Goal: Navigation & Orientation: Find specific page/section

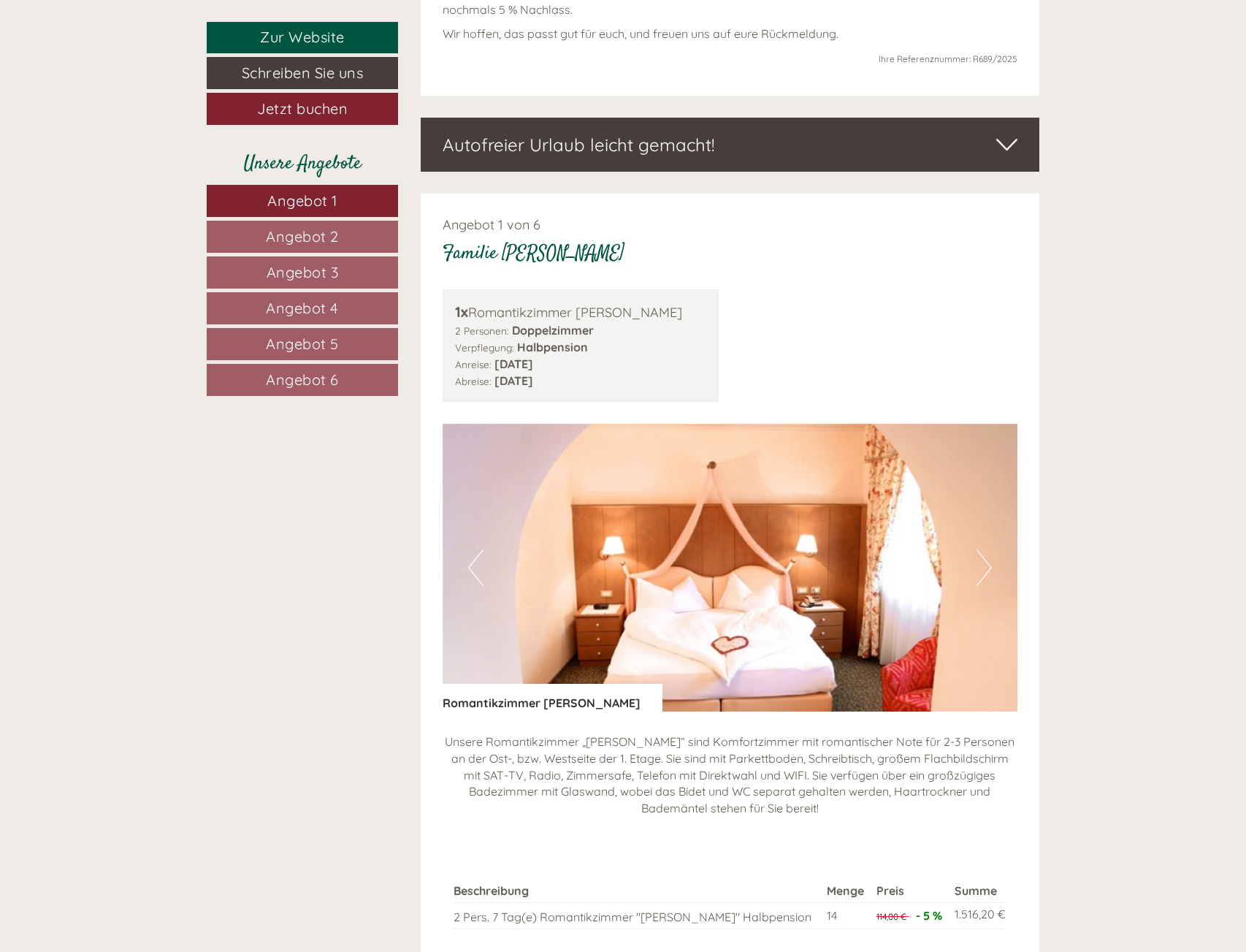
scroll to position [1096, 0]
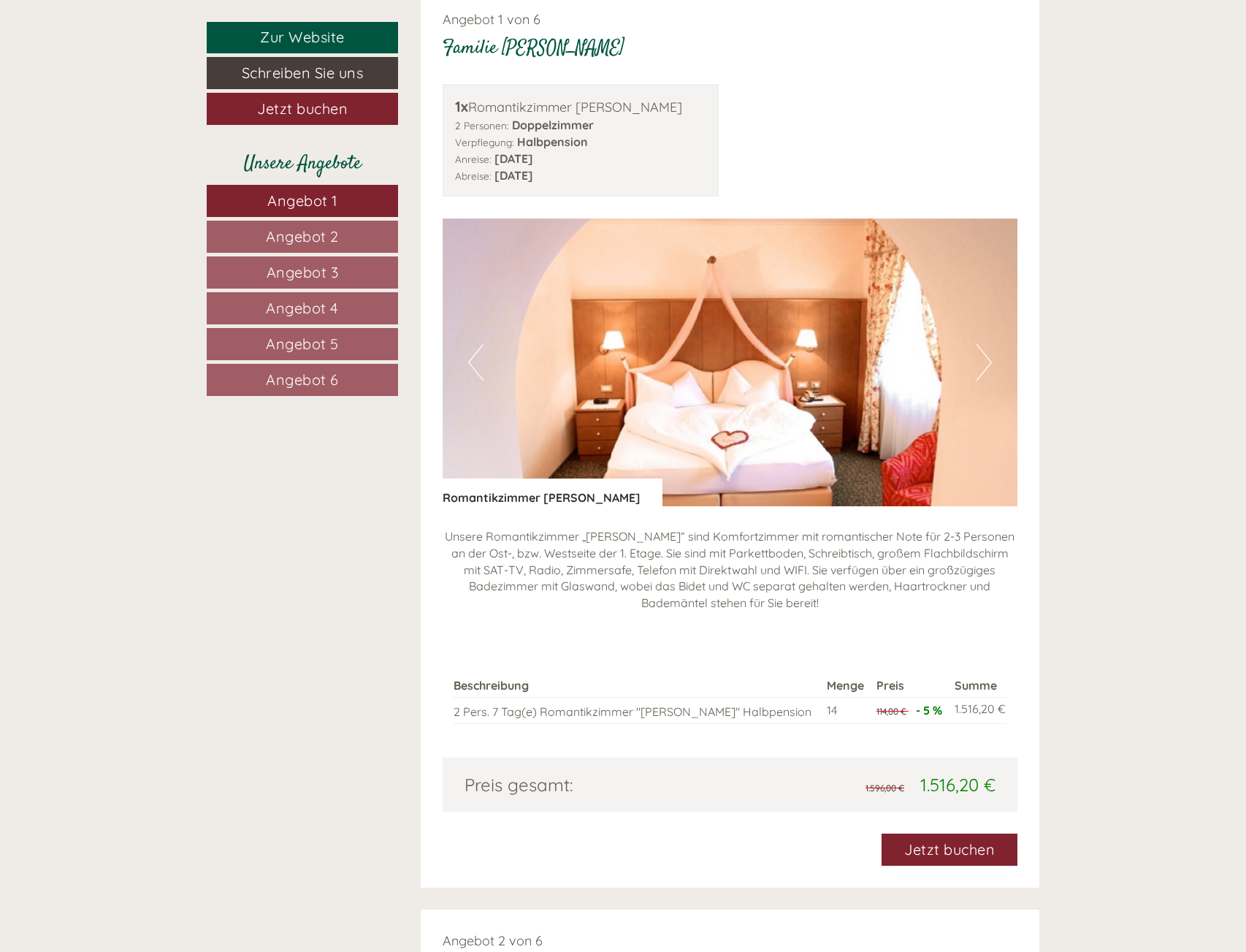
click at [314, 371] on span "Angebot 6" at bounding box center [302, 379] width 73 height 18
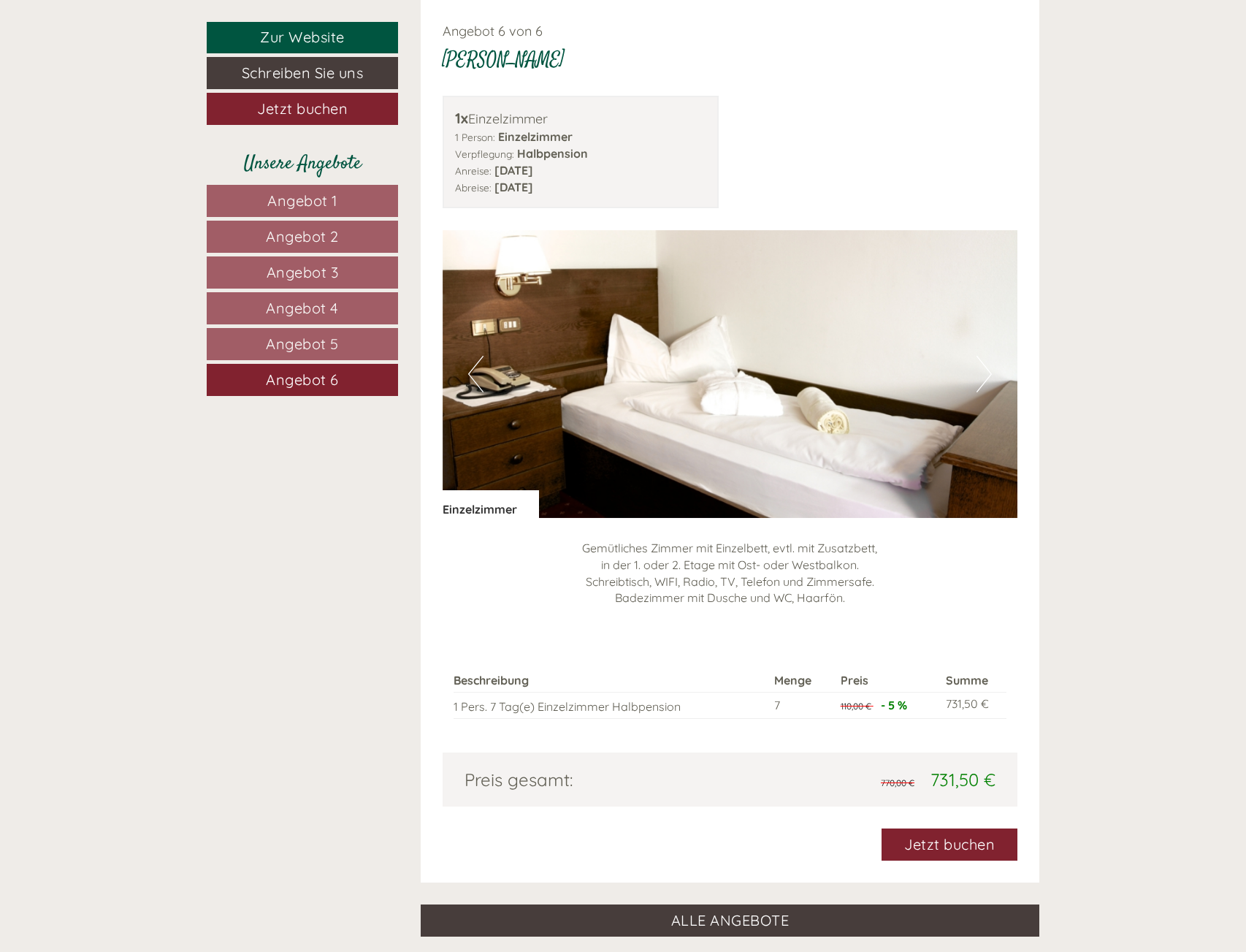
click at [320, 348] on span "Angebot 5" at bounding box center [302, 344] width 73 height 18
click at [318, 306] on span "Angebot 4" at bounding box center [302, 308] width 73 height 18
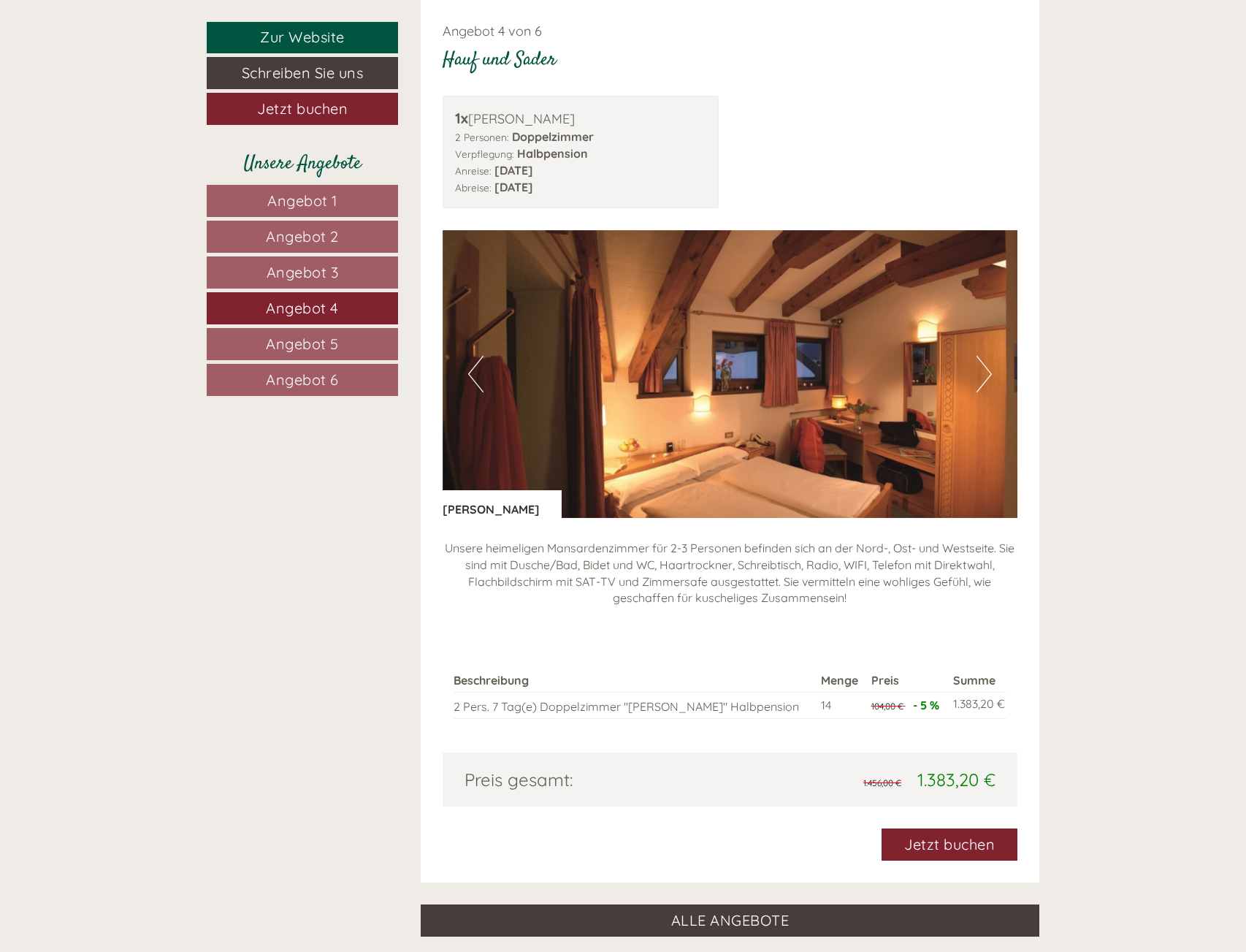
click at [313, 264] on span "Angebot 3" at bounding box center [303, 272] width 72 height 18
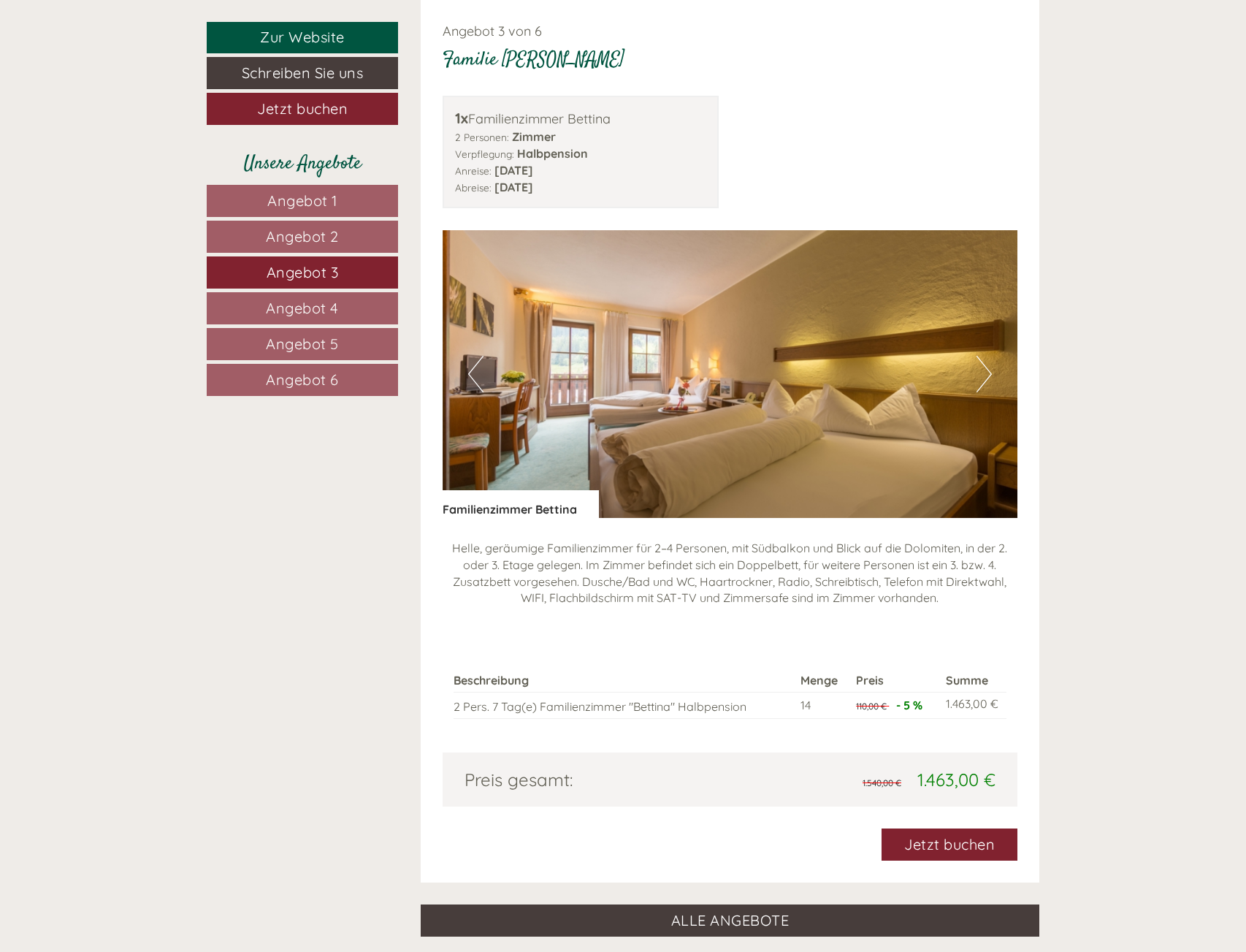
click at [315, 239] on span "Angebot 2" at bounding box center [302, 236] width 73 height 18
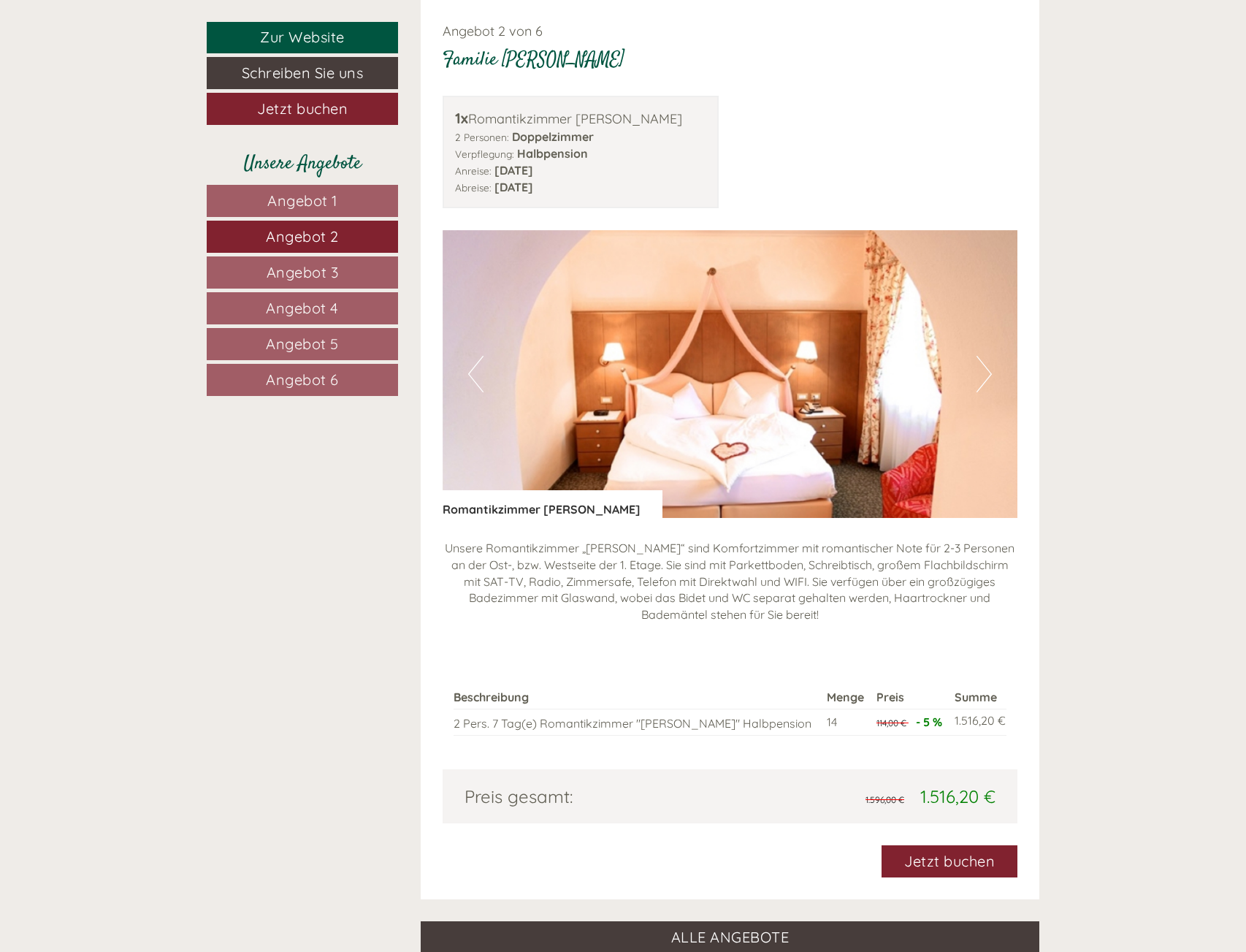
click at [318, 210] on link "Angebot 1" at bounding box center [302, 201] width 191 height 32
click at [323, 202] on span "Angebot 1" at bounding box center [302, 200] width 70 height 18
click at [324, 232] on span "Angebot 2" at bounding box center [302, 236] width 73 height 18
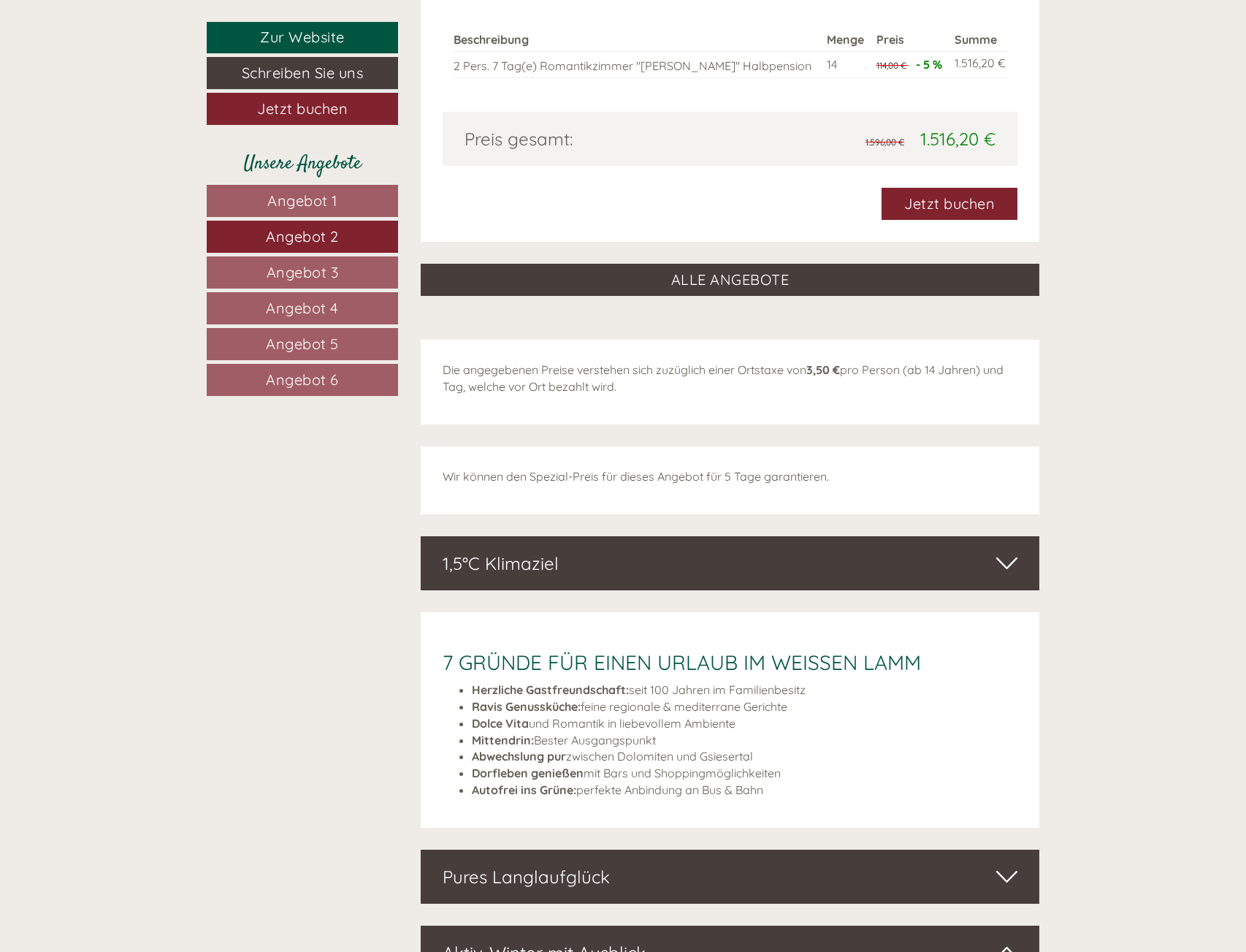
click at [275, 357] on link "Angebot 5" at bounding box center [302, 344] width 191 height 32
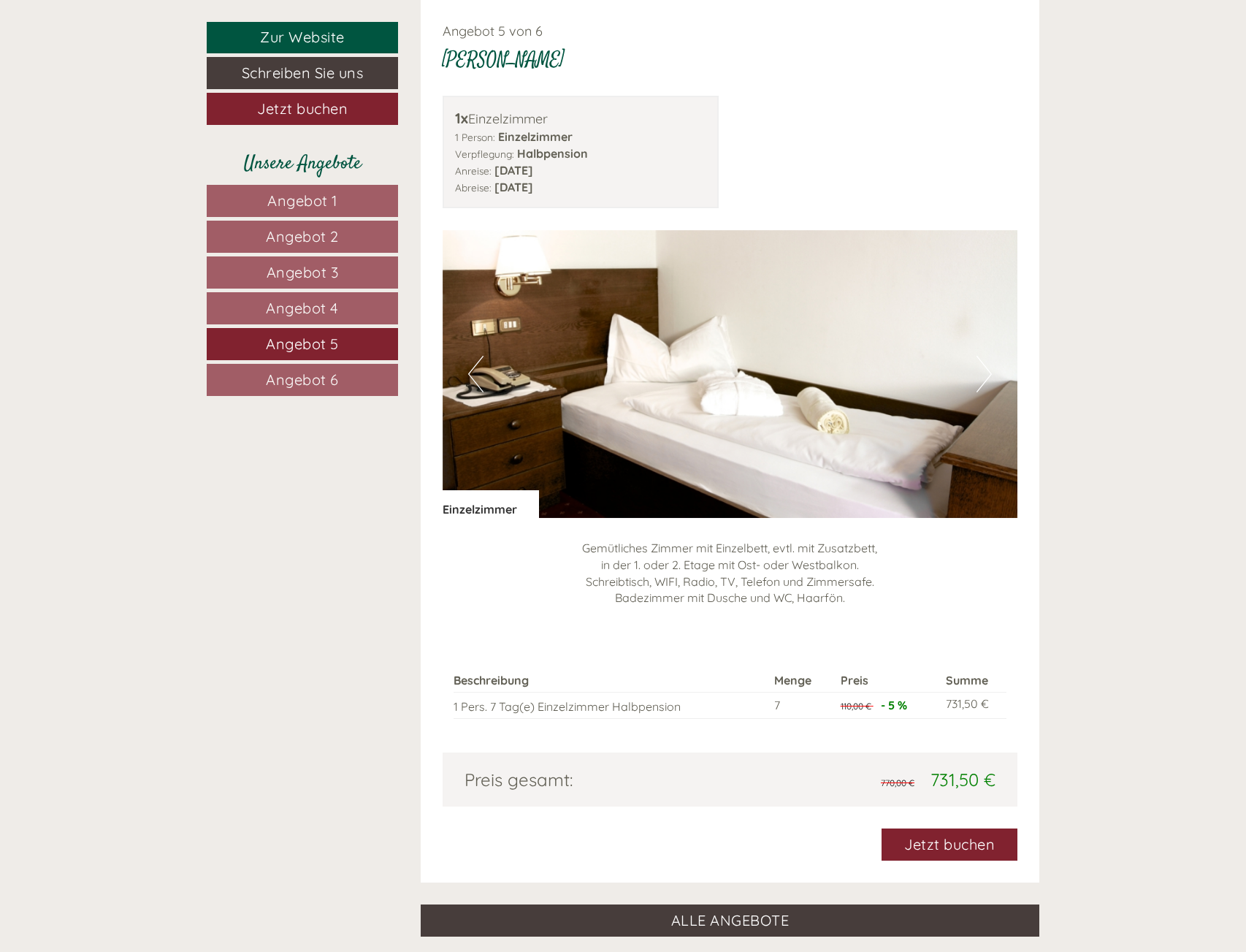
click at [288, 338] on span "Angebot 5" at bounding box center [302, 344] width 73 height 18
click at [296, 312] on span "Angebot 4" at bounding box center [302, 308] width 73 height 18
